Goal: Find specific page/section: Find specific page/section

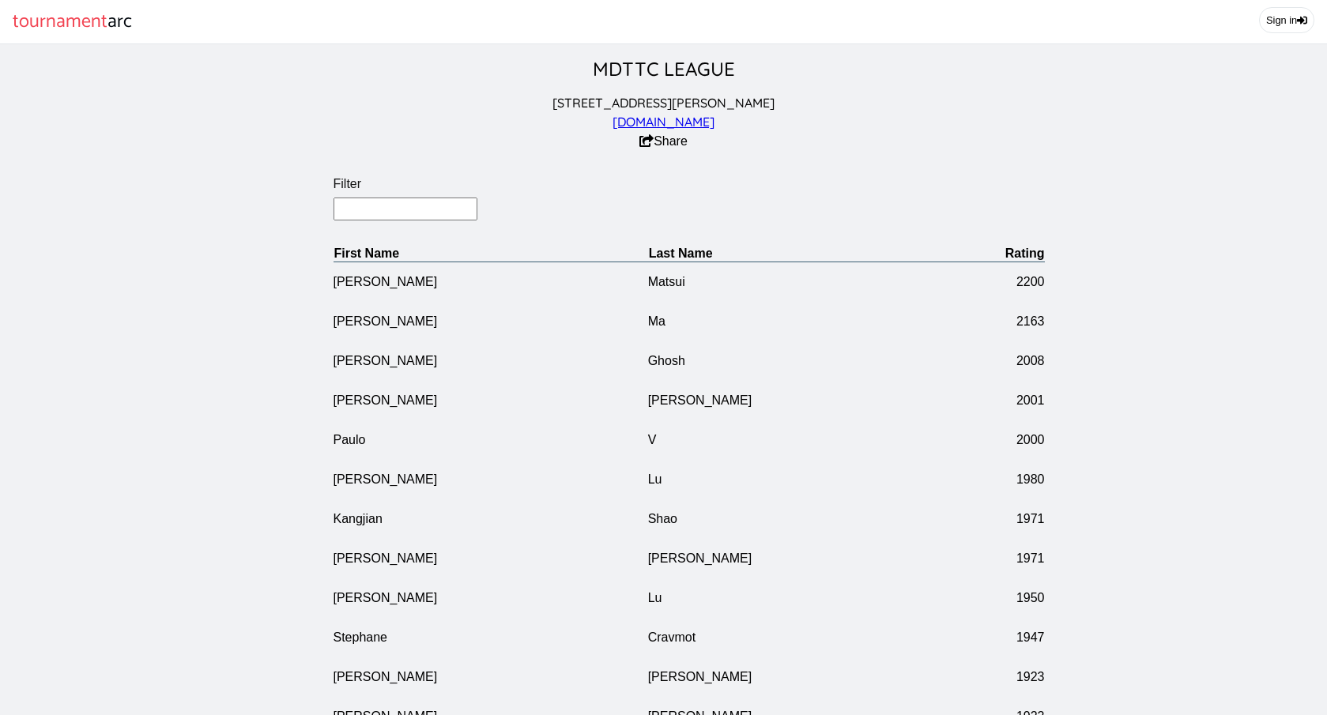
click at [379, 213] on input "Filter" at bounding box center [406, 209] width 145 height 23
type input "[PERSON_NAME]"
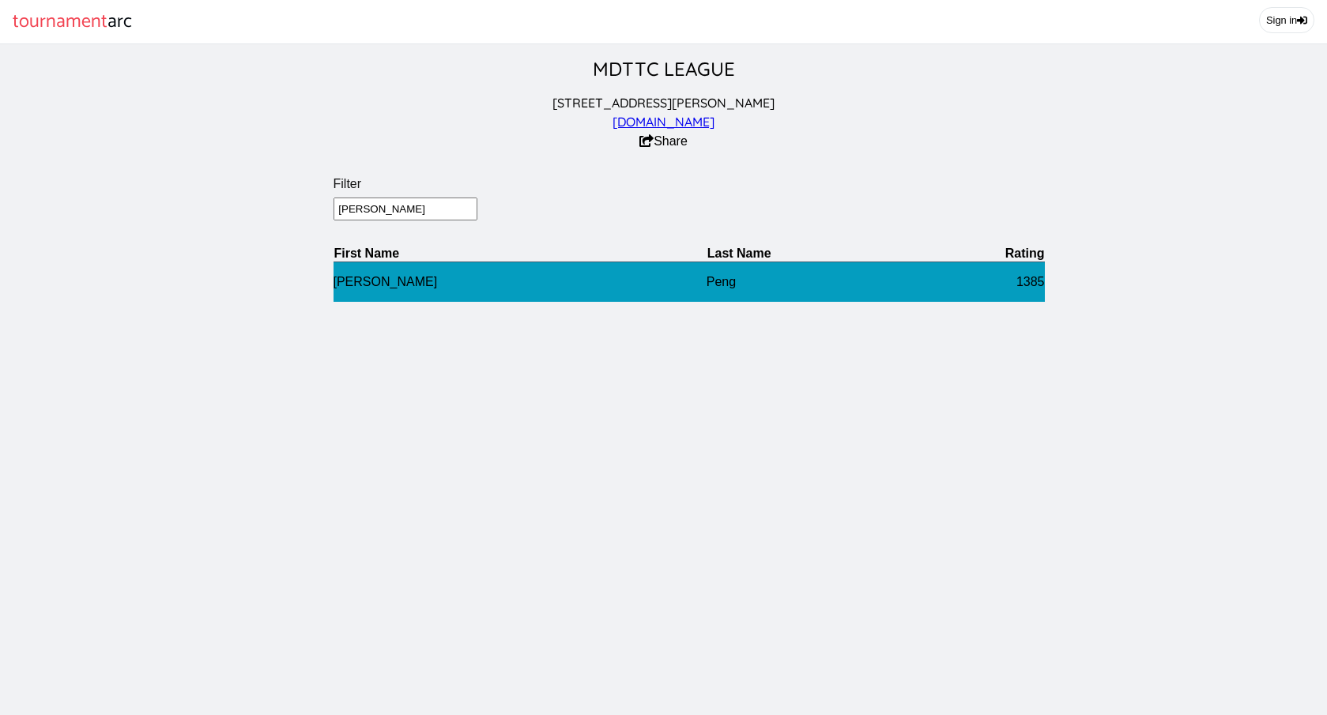
click at [364, 277] on td "[PERSON_NAME]" at bounding box center [520, 282] width 373 height 40
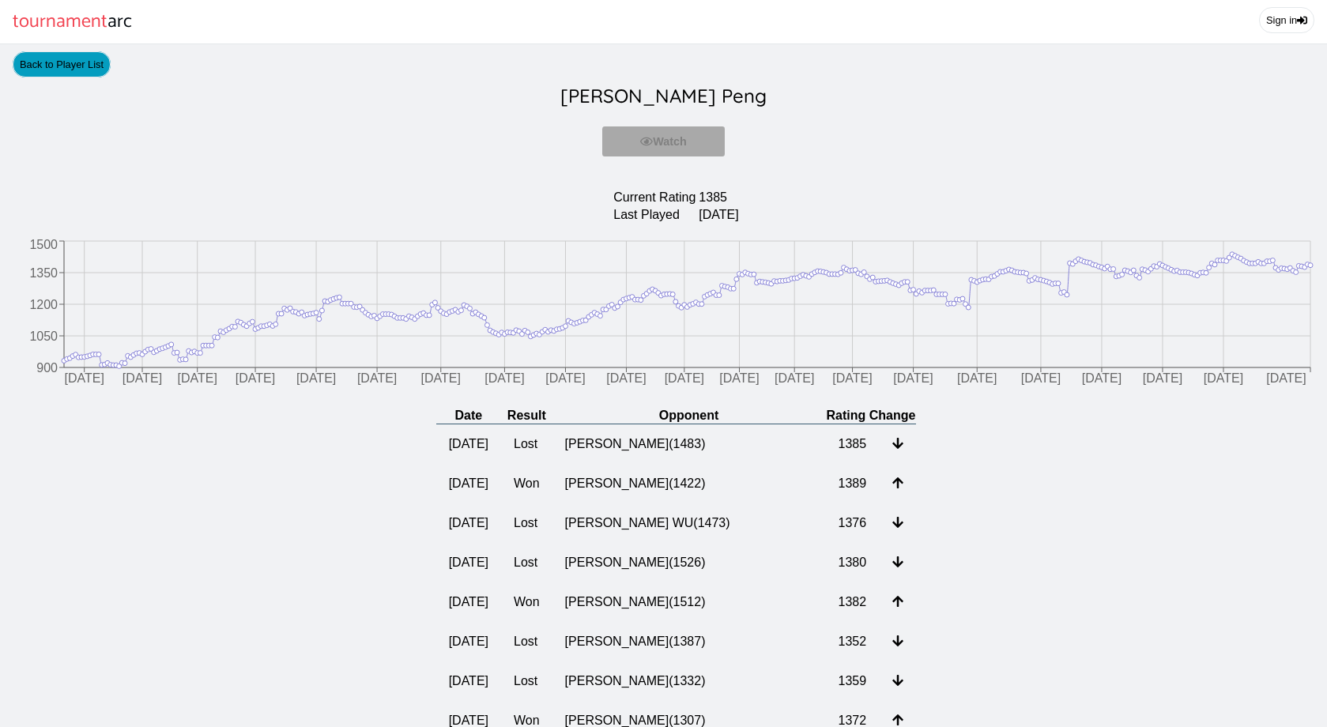
click at [40, 63] on link "Back to Player List" at bounding box center [62, 64] width 98 height 26
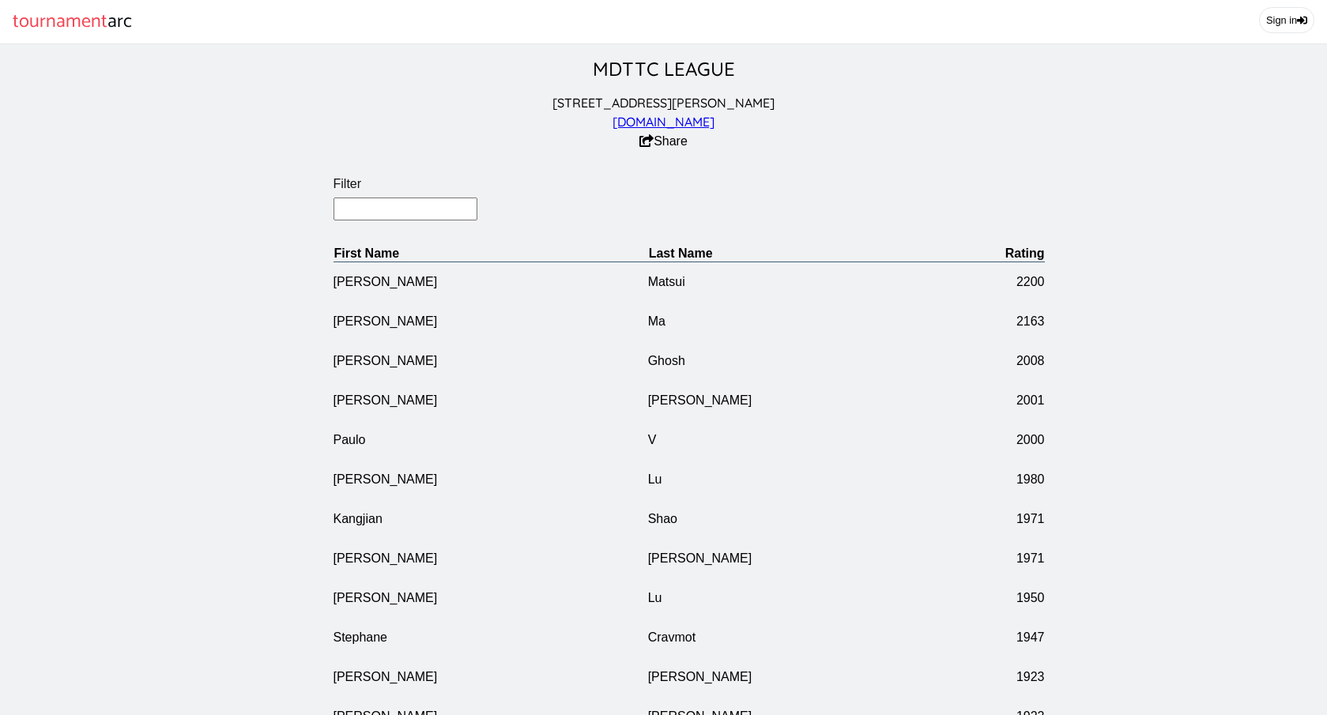
click at [399, 213] on input "Filter" at bounding box center [406, 209] width 145 height 23
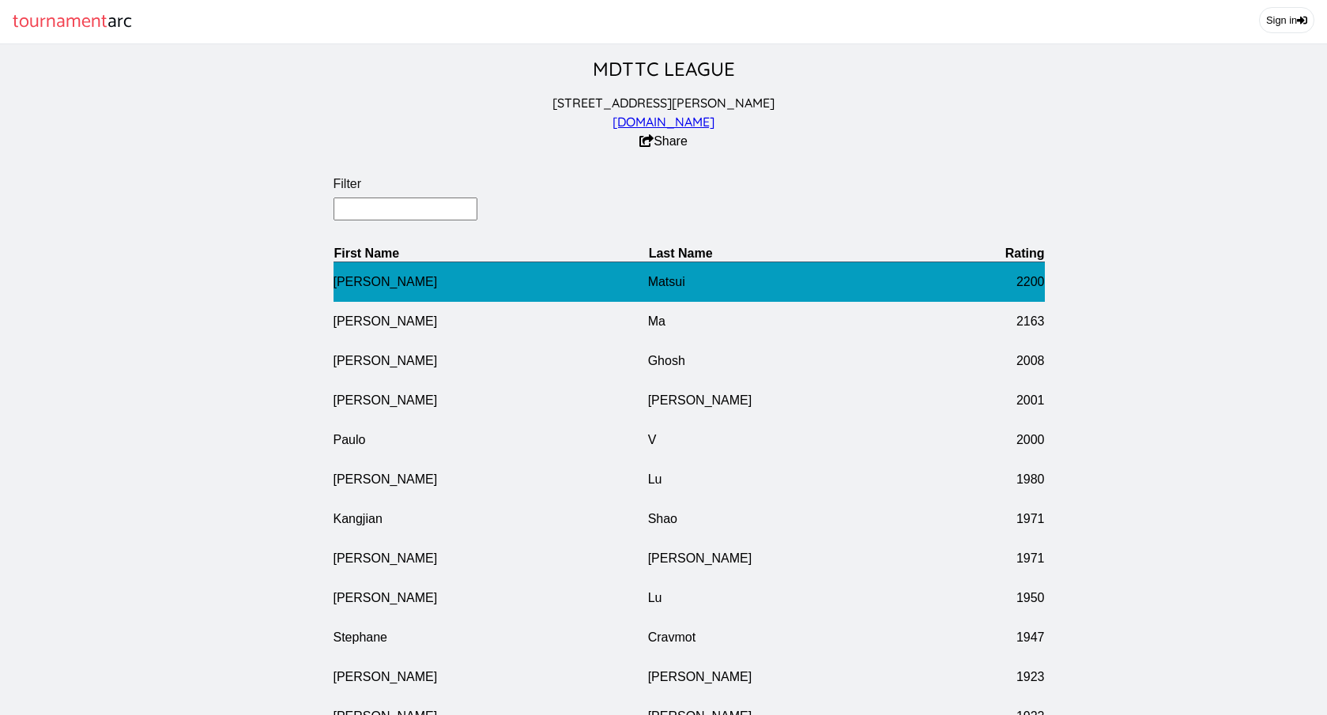
type input "Fei"
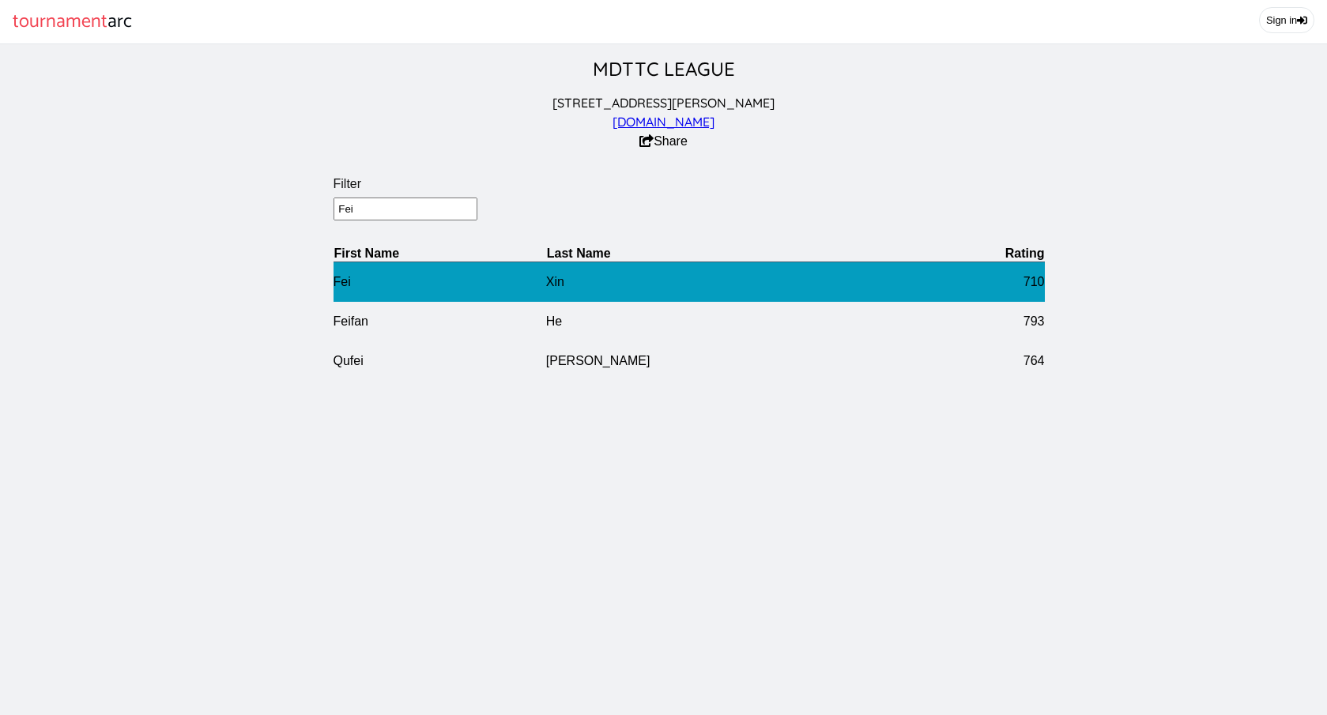
click at [356, 284] on td "Fei" at bounding box center [440, 282] width 213 height 40
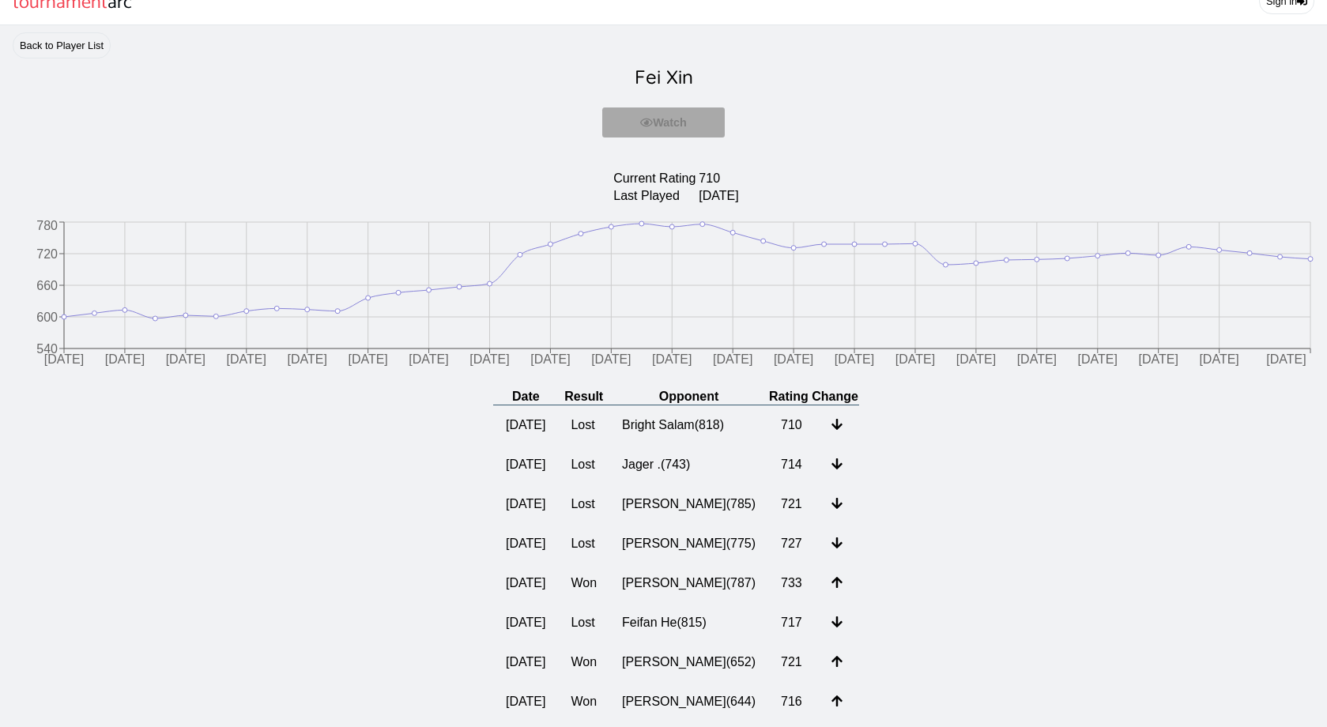
scroll to position [24, 0]
